Goal: Task Accomplishment & Management: Manage account settings

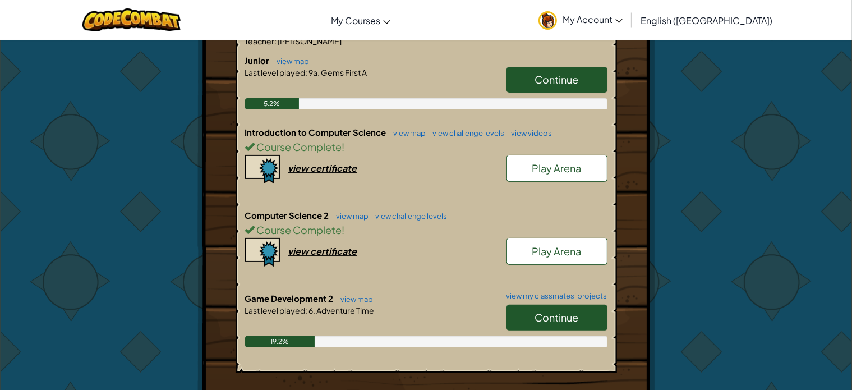
scroll to position [255, 0]
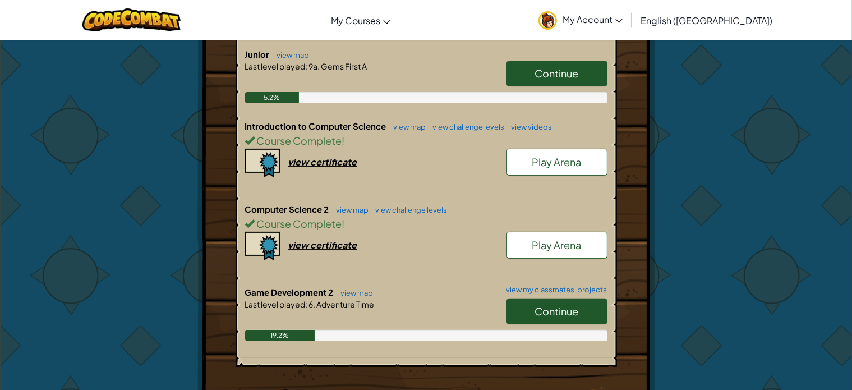
click at [729, 134] on div "Hero : Anya Captain Change Hero Player : [PERSON_NAME] 9a: Gems First A Levels …" at bounding box center [426, 157] width 656 height 745
click at [561, 299] on link "Continue" at bounding box center [556, 311] width 101 height 26
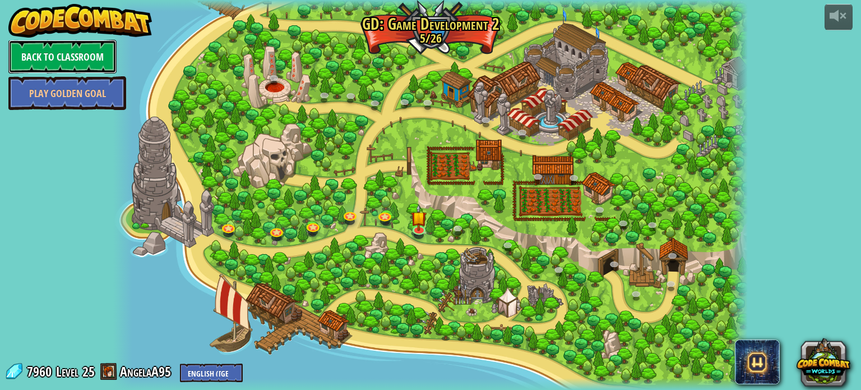
click at [77, 52] on link "Back to Classroom" at bounding box center [62, 57] width 108 height 34
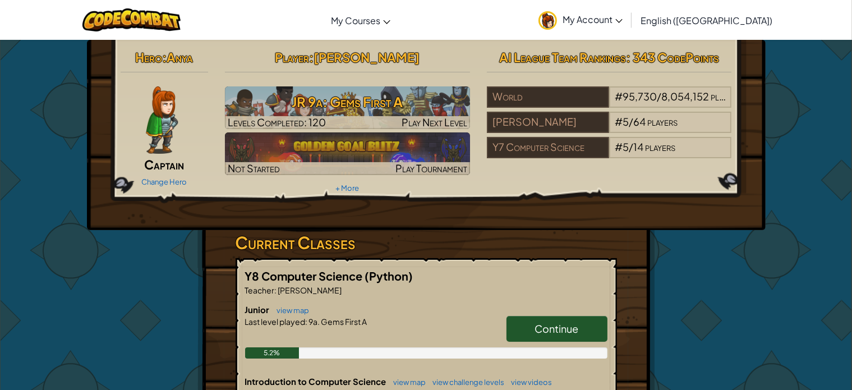
click at [622, 21] on span "My Account" at bounding box center [592, 19] width 60 height 12
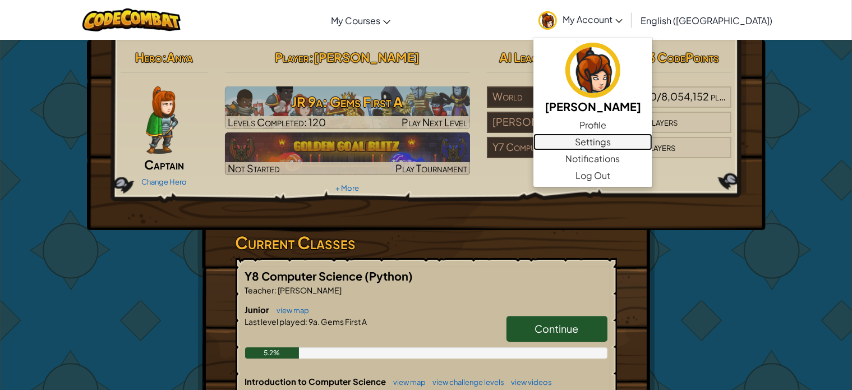
click at [642, 143] on link "Settings" at bounding box center [592, 141] width 119 height 17
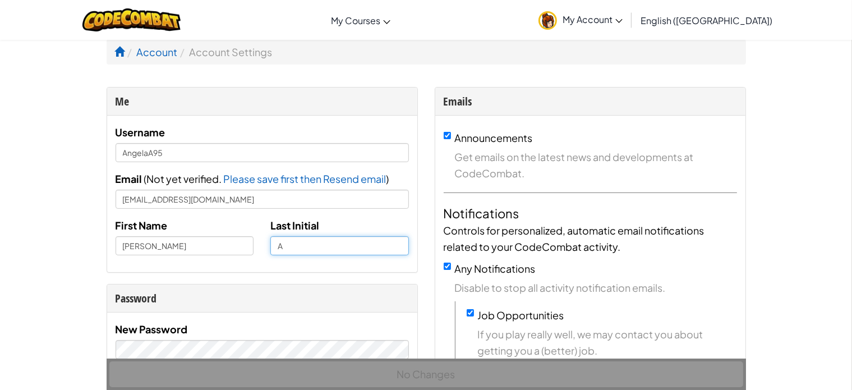
click at [301, 251] on input "A" at bounding box center [339, 245] width 138 height 19
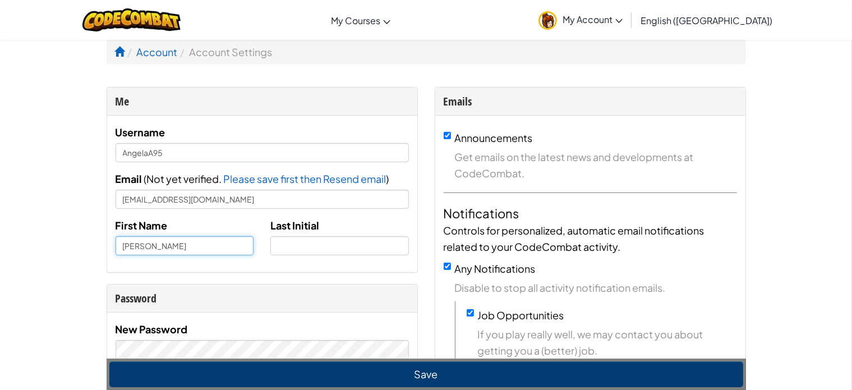
click at [155, 242] on input "[PERSON_NAME]" at bounding box center [184, 245] width 138 height 19
type input "A"
type input "[PERSON_NAME]"
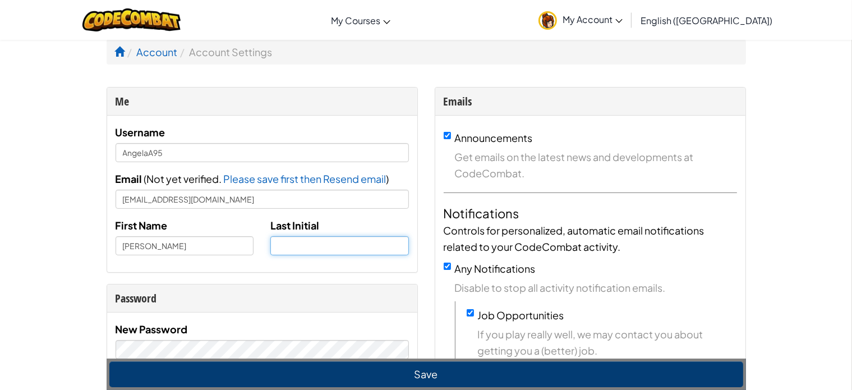
click at [277, 246] on input "text" at bounding box center [339, 245] width 138 height 19
type input "K"
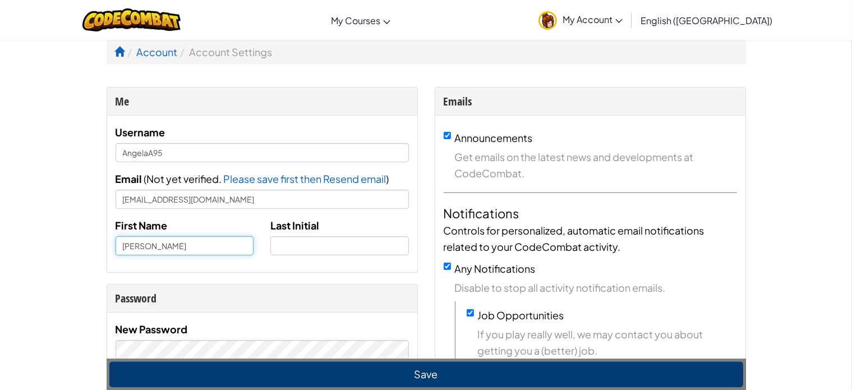
click at [153, 246] on input "[PERSON_NAME]" at bounding box center [184, 245] width 138 height 19
type input "A"
type input "Khaing Zabu"
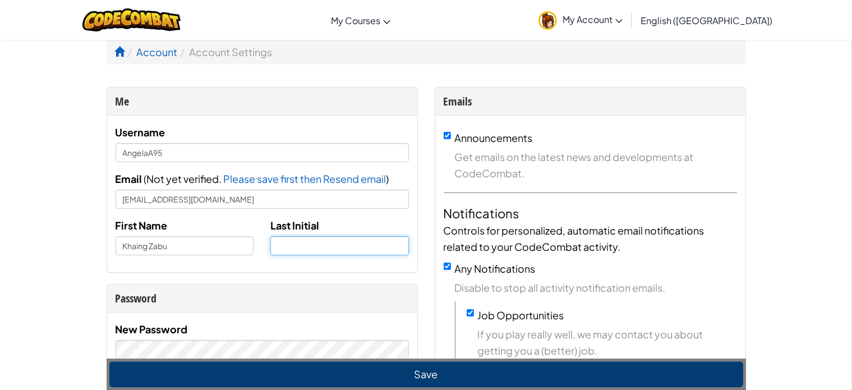
click at [317, 246] on input "text" at bounding box center [339, 245] width 138 height 19
type input "Thin"
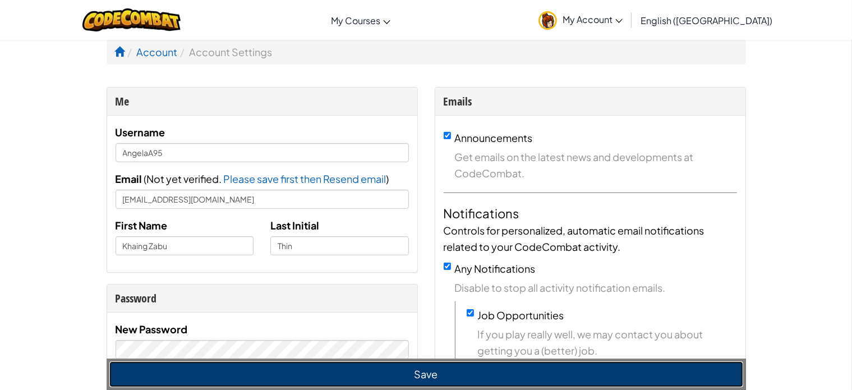
click at [422, 379] on button "Save" at bounding box center [426, 374] width 634 height 26
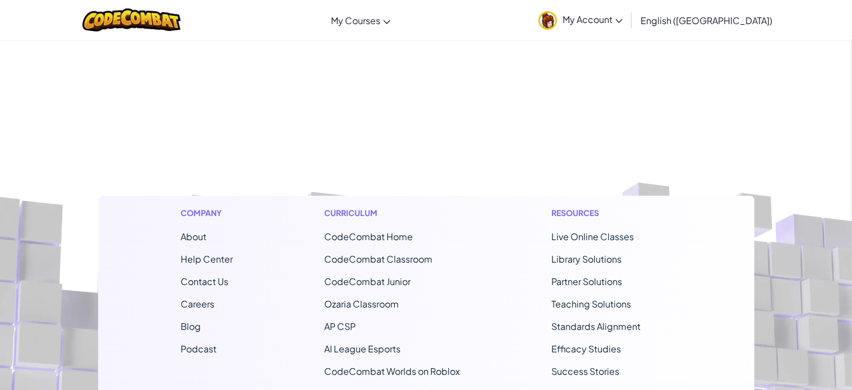
scroll to position [1023, 0]
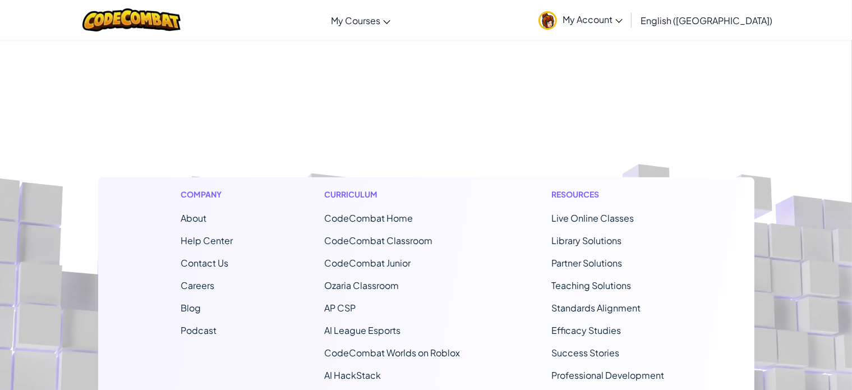
click at [537, 282] on div "Company About Help Center Contact Us Careers Blog Podcast Curriculum CodeCombat…" at bounding box center [426, 328] width 656 height 303
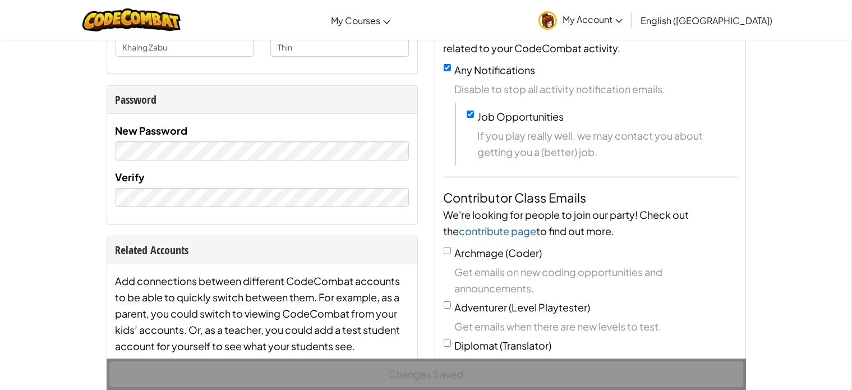
scroll to position [0, 0]
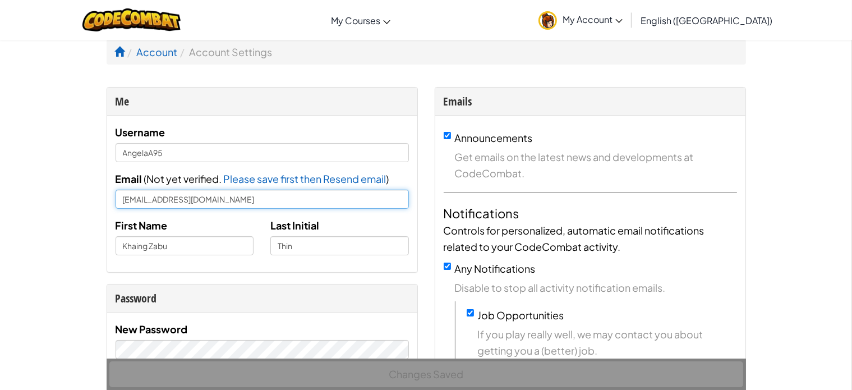
click at [235, 201] on input "[EMAIL_ADDRESS][DOMAIN_NAME]" at bounding box center [261, 198] width 293 height 19
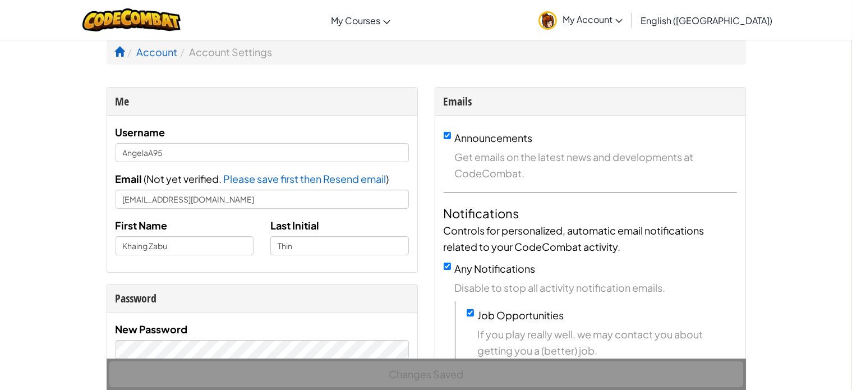
click at [494, 51] on ol "Account Account Settings" at bounding box center [426, 51] width 639 height 25
